Goal: Information Seeking & Learning: Find specific fact

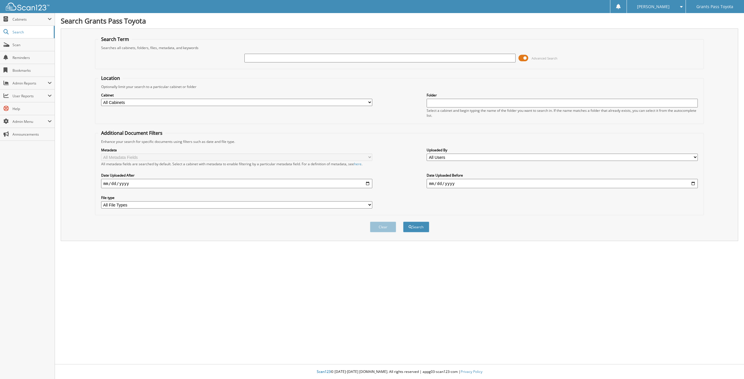
click at [355, 59] on input "text" at bounding box center [379, 58] width 271 height 9
type input "6114638"
click at [403, 222] on button "Search" at bounding box center [416, 227] width 26 height 11
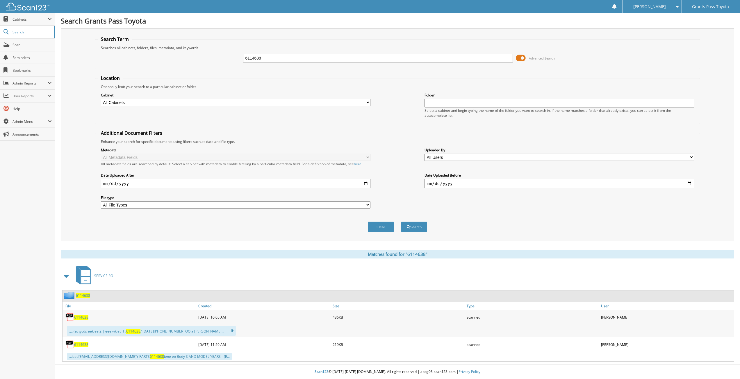
drag, startPoint x: 87, startPoint y: 315, endPoint x: 86, endPoint y: 318, distance: 3.8
click at [87, 315] on div "6114638" at bounding box center [129, 318] width 134 height 12
click at [86, 318] on span "6114638" at bounding box center [81, 317] width 14 height 5
drag, startPoint x: 275, startPoint y: 59, endPoint x: 194, endPoint y: 58, distance: 80.5
click at [194, 58] on div "6114638 Advanced Search" at bounding box center [397, 58] width 599 height 16
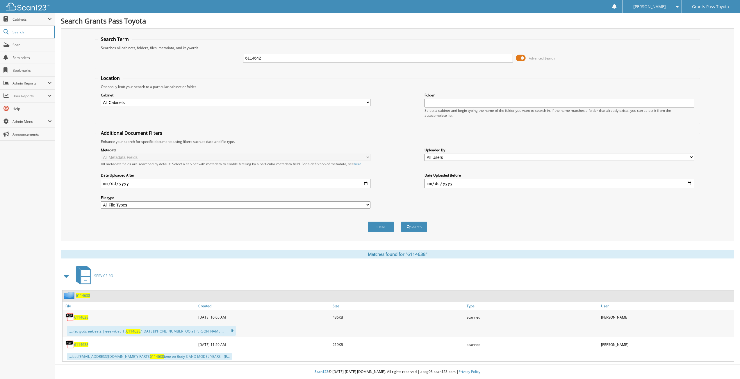
type input "6114642"
click at [401, 222] on button "Search" at bounding box center [414, 227] width 26 height 11
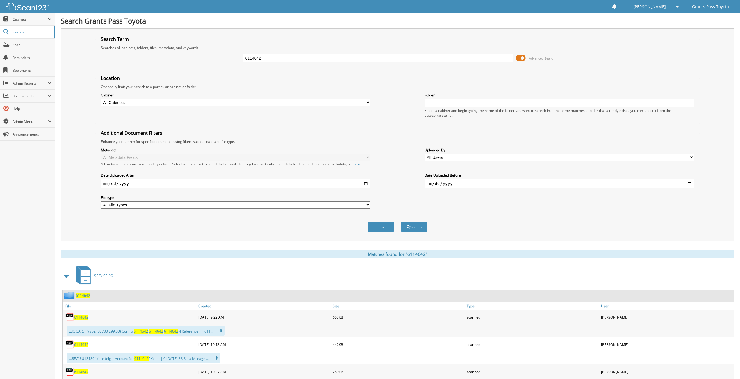
drag, startPoint x: 84, startPoint y: 317, endPoint x: 88, endPoint y: 314, distance: 5.4
click at [84, 317] on span "6114642" at bounding box center [81, 317] width 14 height 5
drag, startPoint x: 272, startPoint y: 61, endPoint x: 213, endPoint y: 58, distance: 59.3
click at [219, 60] on div "6114642 Advanced Search" at bounding box center [397, 58] width 599 height 16
type input "6114951"
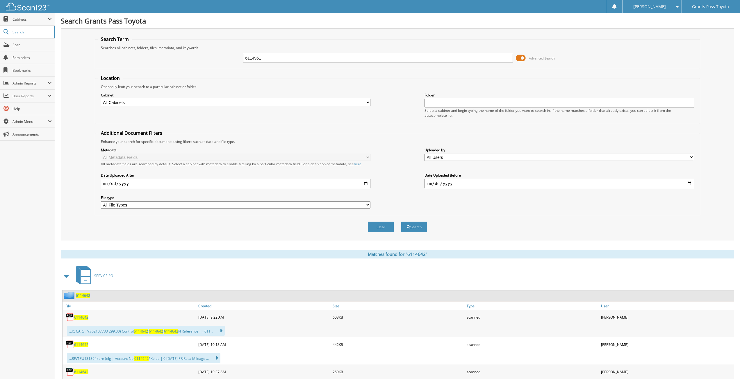
click at [401, 222] on button "Search" at bounding box center [414, 227] width 26 height 11
click at [82, 319] on span "6114951" at bounding box center [81, 317] width 14 height 5
drag, startPoint x: 286, startPoint y: 60, endPoint x: 195, endPoint y: 53, distance: 91.5
click at [195, 53] on div "6114951 Advanced Search" at bounding box center [397, 58] width 599 height 16
type input "6115743"
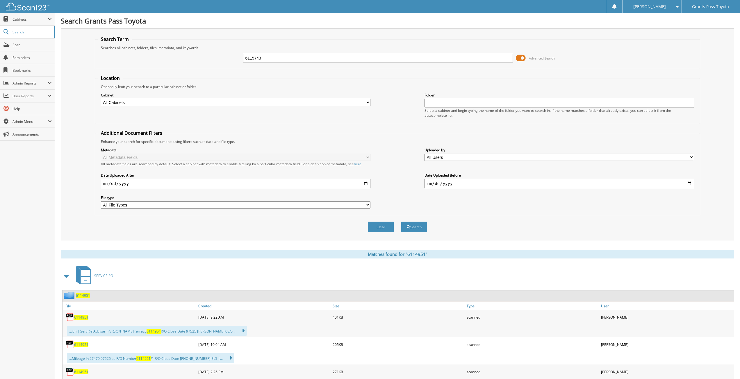
click at [401, 222] on button "Search" at bounding box center [414, 227] width 26 height 11
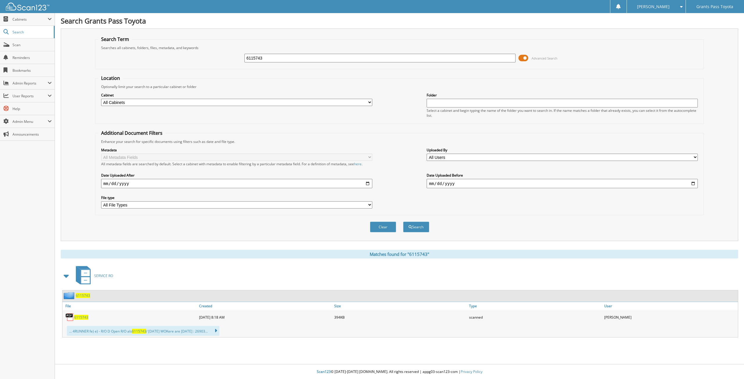
click at [83, 320] on span "6115743" at bounding box center [81, 317] width 14 height 5
drag, startPoint x: 278, startPoint y: 60, endPoint x: 211, endPoint y: 59, distance: 67.1
click at [214, 59] on div "6115743 Advanced Search" at bounding box center [399, 58] width 603 height 16
type input "6116255"
click at [403, 222] on button "Search" at bounding box center [416, 227] width 26 height 11
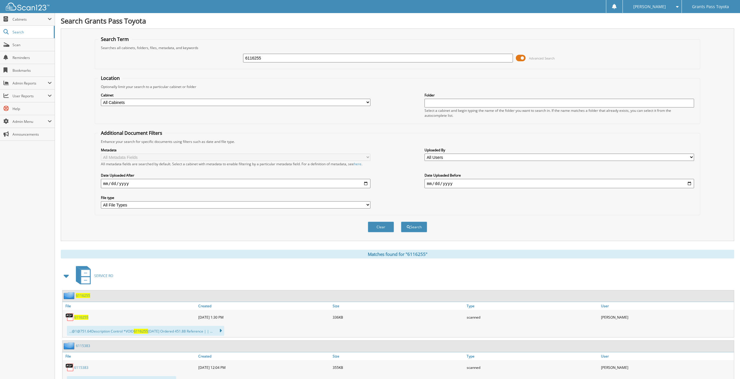
click at [85, 316] on span "6116255" at bounding box center [81, 317] width 14 height 5
